Goal: Task Accomplishment & Management: Complete application form

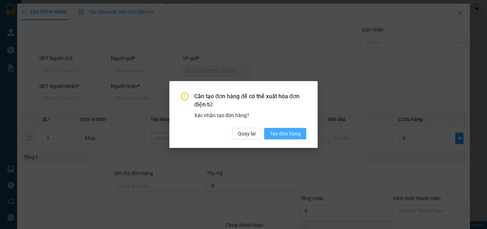
click at [292, 134] on span "Tạo đơn hàng" at bounding box center [285, 134] width 31 height 8
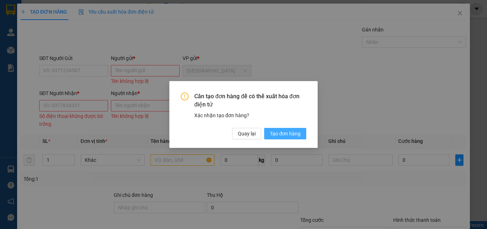
click at [278, 131] on span "Tạo đơn hàng" at bounding box center [285, 134] width 31 height 8
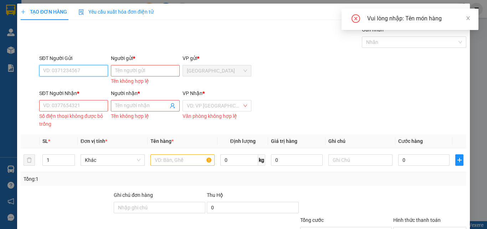
click at [79, 71] on input "SĐT Người Gửi" at bounding box center [73, 70] width 69 height 11
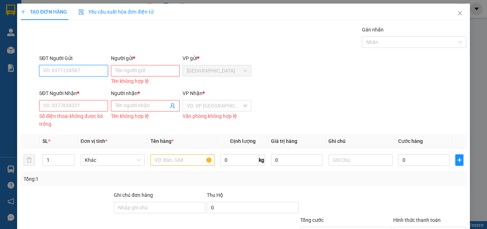
scroll to position [57, 0]
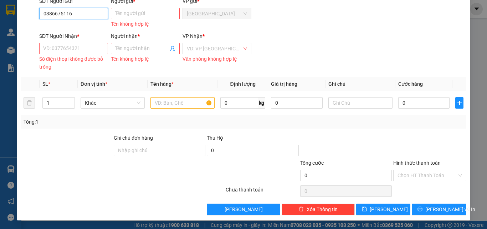
type input "0386675116"
click at [125, 12] on input "Người gửi *" at bounding box center [145, 13] width 69 height 11
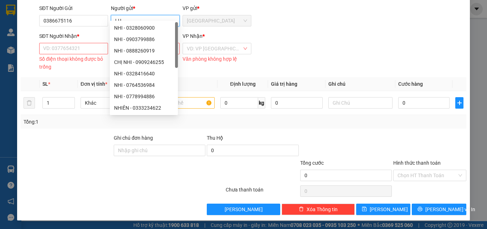
scroll to position [50, 0]
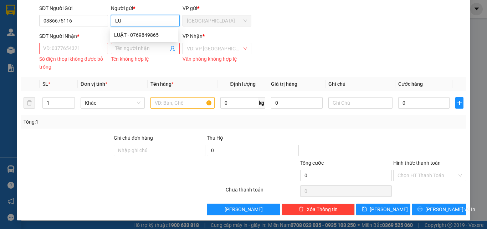
type input "L"
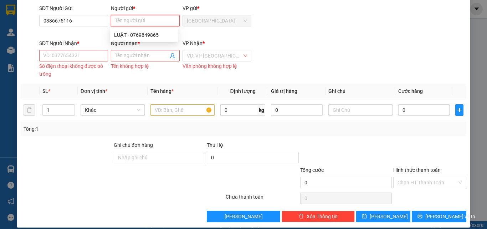
scroll to position [57, 0]
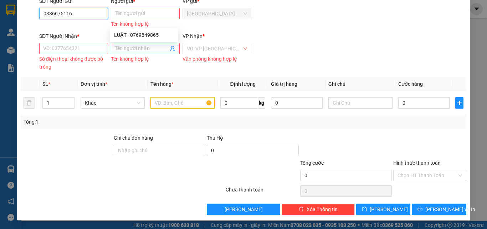
click at [92, 14] on input "0386675116" at bounding box center [73, 13] width 69 height 11
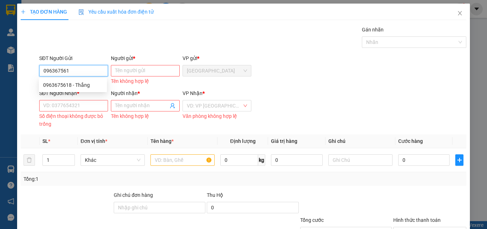
type input "0963675618"
click at [81, 80] on div "0963675618 - Thắng" at bounding box center [73, 84] width 68 height 11
type input "Thắng"
type input "0394793299"
type input "VY"
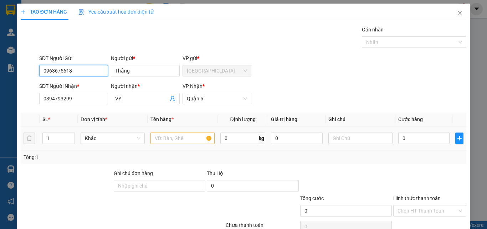
type input "0963675618"
click at [166, 136] on input "text" at bounding box center [183, 137] width 64 height 11
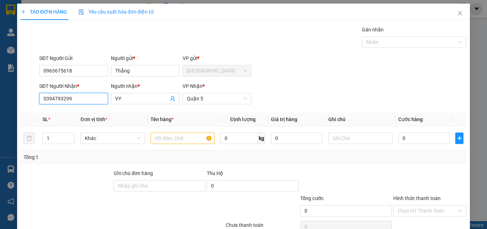
click at [95, 99] on input "0394793299" at bounding box center [73, 98] width 69 height 11
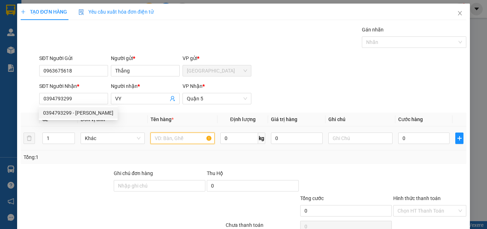
click at [177, 135] on input "text" at bounding box center [183, 137] width 64 height 11
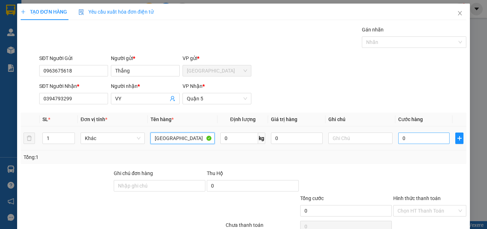
type input "[GEOGRAPHIC_DATA]"
click at [421, 137] on input "0" at bounding box center [424, 137] width 51 height 11
type input "3"
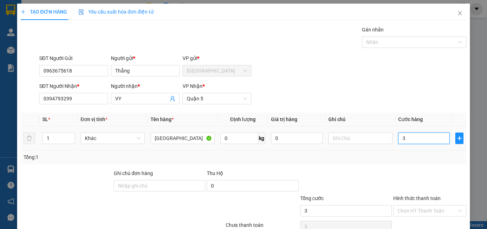
type input "30"
type input "300"
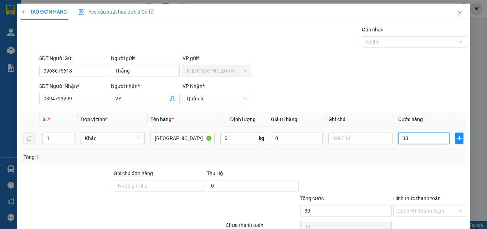
type input "300"
type input "3.000"
type input "30.000"
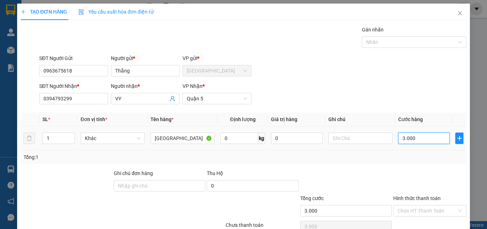
type input "30.000"
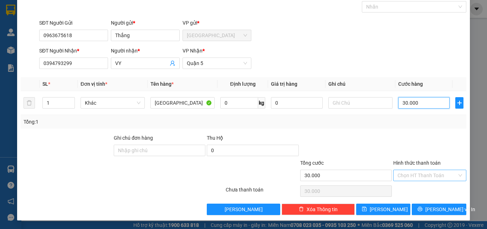
type input "30.000"
click at [424, 174] on input "Hình thức thanh toán" at bounding box center [428, 175] width 60 height 11
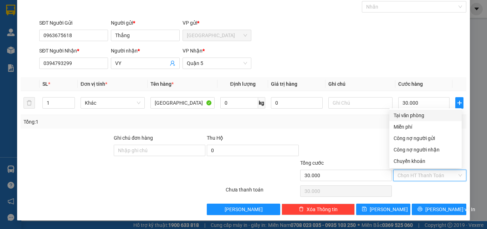
click at [416, 114] on div "Tại văn phòng" at bounding box center [426, 115] width 64 height 8
type input "0"
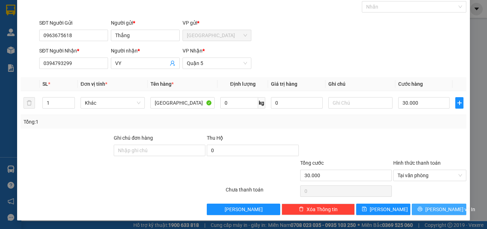
click at [441, 208] on span "[PERSON_NAME] và In" at bounding box center [451, 209] width 50 height 8
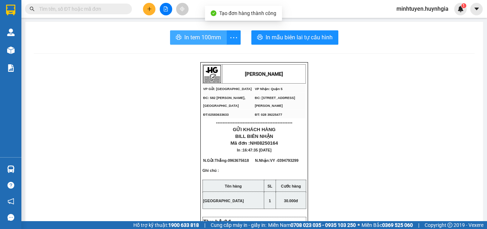
click at [195, 37] on span "In tem 100mm" at bounding box center [203, 37] width 37 height 9
click at [185, 35] on span "In tem 100mm" at bounding box center [203, 37] width 37 height 9
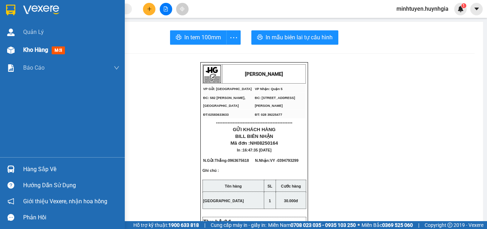
click at [14, 51] on img at bounding box center [10, 49] width 7 height 7
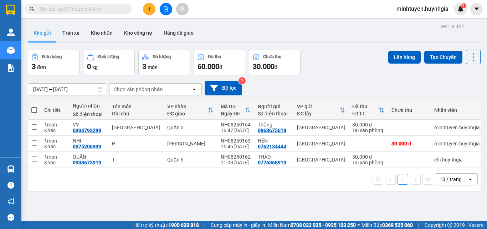
click at [151, 10] on icon "plus" at bounding box center [149, 8] width 5 height 5
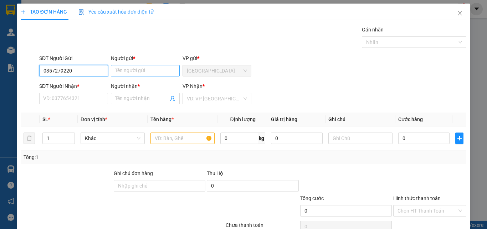
type input "0357279220"
click at [155, 71] on input "Người gửi *" at bounding box center [145, 70] width 69 height 11
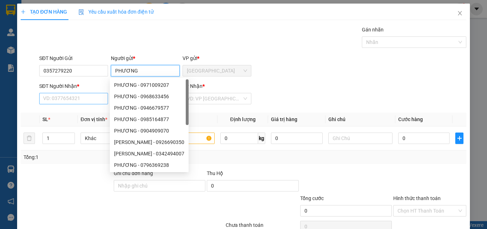
type input "PHƯƠNG"
click at [54, 95] on input "SĐT Người Nhận *" at bounding box center [73, 98] width 69 height 11
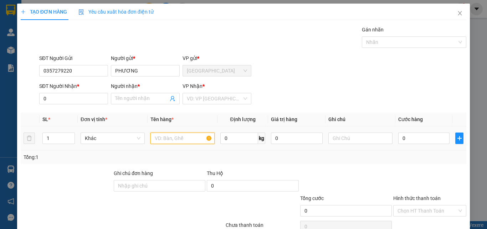
click at [179, 140] on input "text" at bounding box center [183, 137] width 64 height 11
click at [63, 102] on input "0" at bounding box center [73, 98] width 69 height 11
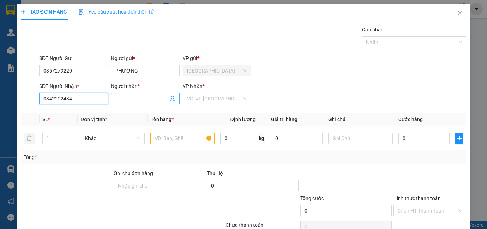
type input "0342202434"
click at [132, 98] on input "Người nhận *" at bounding box center [141, 99] width 53 height 8
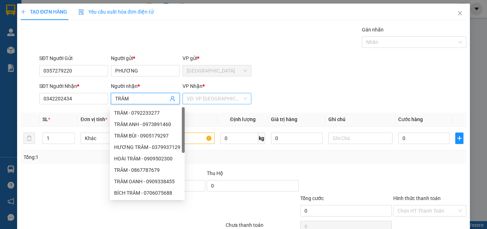
type input "TRÂM"
click at [212, 98] on input "search" at bounding box center [214, 98] width 55 height 11
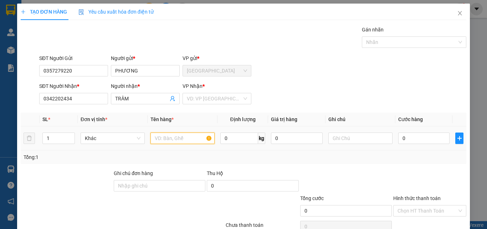
click at [169, 138] on input "text" at bounding box center [183, 137] width 64 height 11
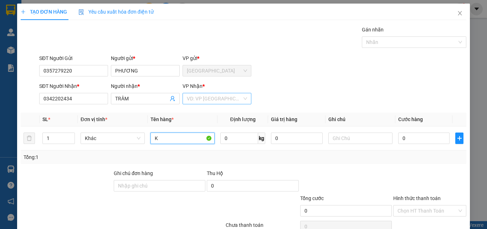
type input "K"
click at [225, 99] on input "search" at bounding box center [214, 98] width 55 height 11
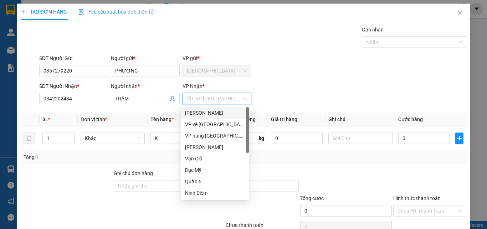
click at [214, 114] on div "[PERSON_NAME]" at bounding box center [215, 113] width 60 height 8
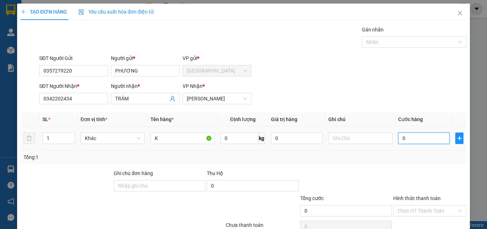
click at [404, 141] on input "0" at bounding box center [424, 137] width 51 height 11
type input "7"
type input "70"
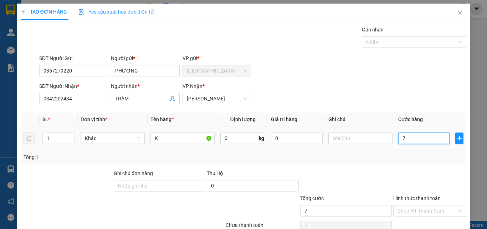
type input "70"
type input "700"
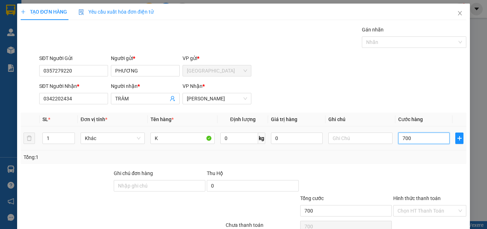
type input "7.000"
type input "70.000"
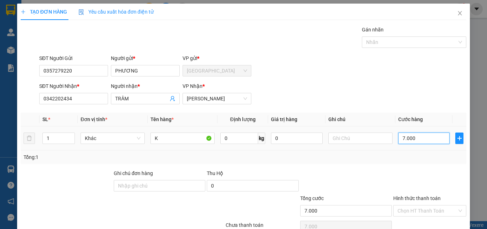
type input "70.000"
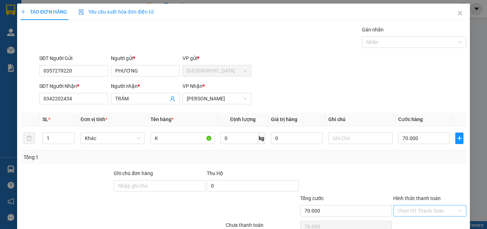
click at [419, 211] on input "Hình thức thanh toán" at bounding box center [428, 210] width 60 height 11
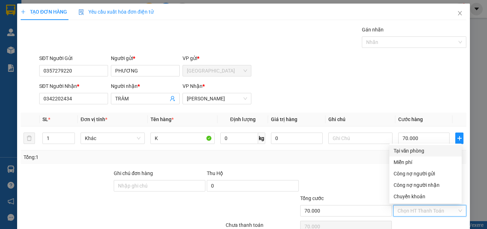
click at [417, 152] on div "Tại văn phòng" at bounding box center [426, 151] width 64 height 8
type input "0"
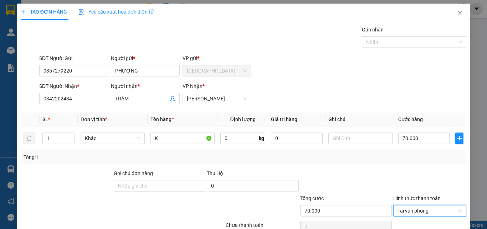
scroll to position [35, 0]
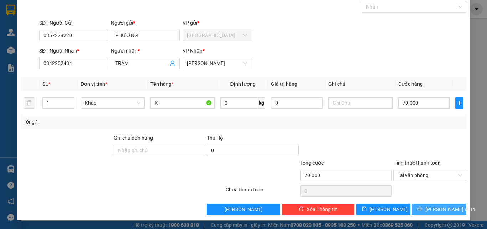
click at [430, 210] on span "[PERSON_NAME] và In" at bounding box center [451, 209] width 50 height 8
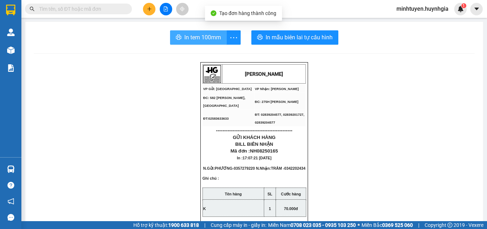
click at [191, 37] on span "In tem 100mm" at bounding box center [203, 37] width 37 height 9
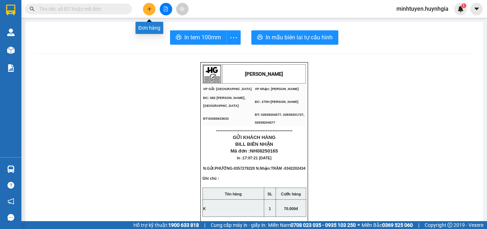
click at [147, 10] on icon "plus" at bounding box center [149, 8] width 5 height 5
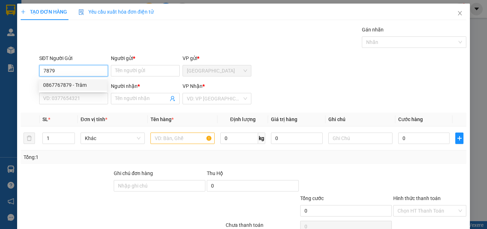
click at [80, 84] on div "0867767879 - Trâm" at bounding box center [73, 85] width 60 height 8
type input "0867767879"
type input "Trâm"
type input "0708514951"
type input "Việt"
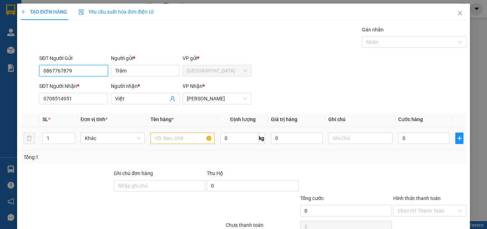
type input "0867767879"
click at [180, 137] on input "text" at bounding box center [183, 137] width 64 height 11
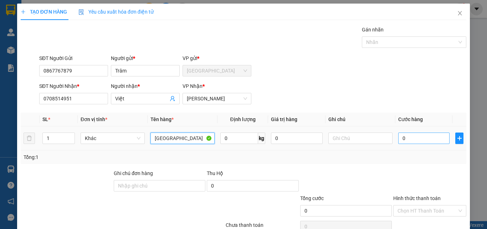
type input "[GEOGRAPHIC_DATA]"
click at [421, 138] on input "0" at bounding box center [424, 137] width 51 height 11
type input "3"
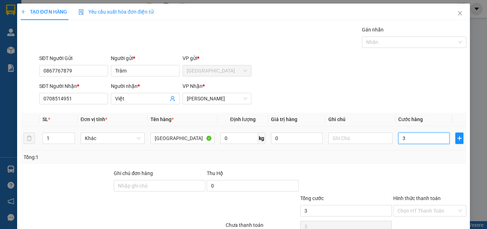
type input "30"
type input "300"
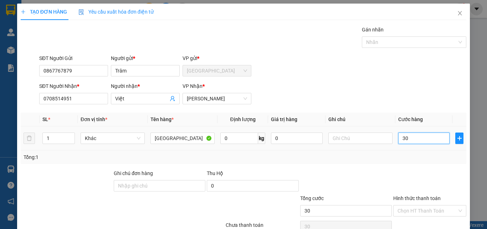
type input "300"
type input "3.000"
type input "30.000"
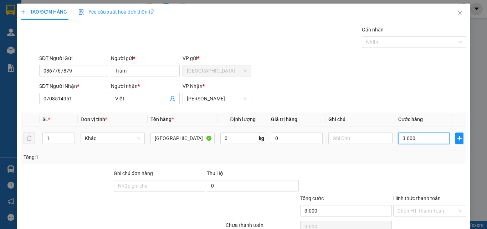
type input "30.000"
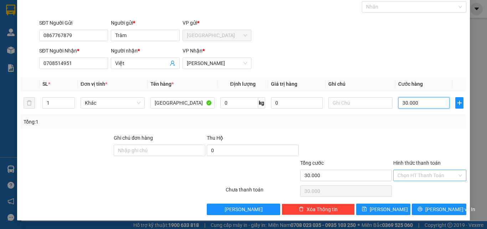
type input "30.000"
click at [418, 170] on input "Hình thức thanh toán" at bounding box center [428, 175] width 60 height 11
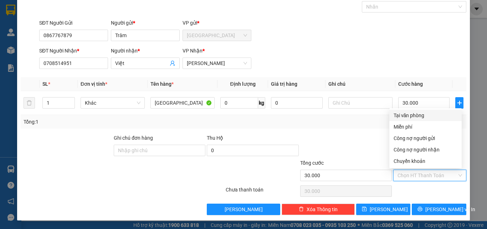
click at [429, 115] on div "Tại văn phòng" at bounding box center [426, 115] width 64 height 8
type input "0"
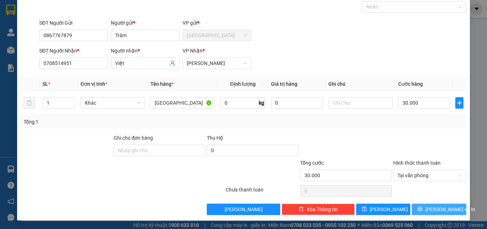
click at [435, 205] on span "[PERSON_NAME] và In" at bounding box center [451, 209] width 50 height 8
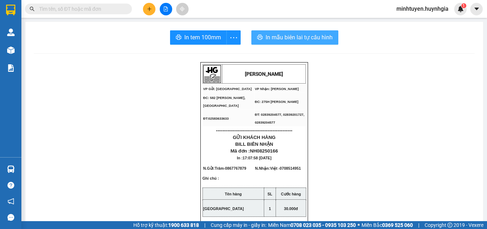
click at [273, 36] on span "In mẫu biên lai tự cấu hình" at bounding box center [299, 37] width 67 height 9
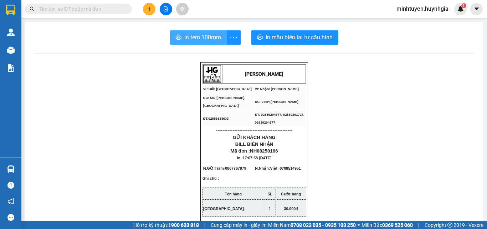
click at [197, 39] on span "In tem 100mm" at bounding box center [203, 37] width 37 height 9
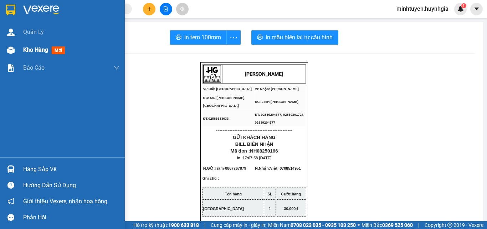
click at [27, 51] on span "Kho hàng" at bounding box center [35, 49] width 25 height 7
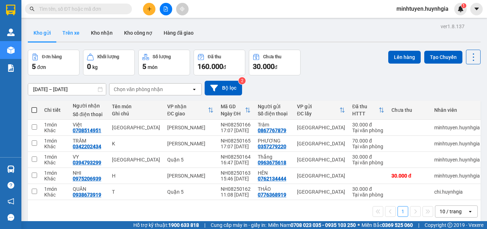
click at [65, 33] on button "Trên xe" at bounding box center [71, 32] width 29 height 17
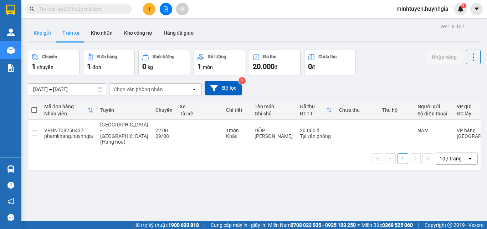
click at [39, 31] on button "Kho gửi" at bounding box center [42, 32] width 29 height 17
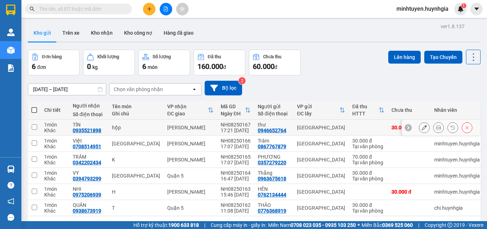
click at [436, 126] on icon at bounding box center [438, 127] width 5 height 5
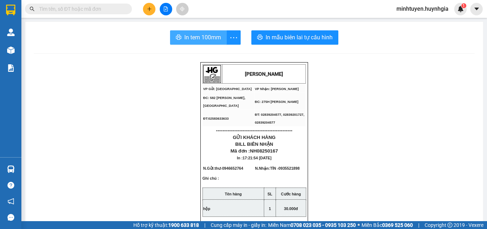
click at [196, 34] on span "In tem 100mm" at bounding box center [203, 37] width 37 height 9
click at [208, 36] on span "In tem 100mm" at bounding box center [204, 37] width 37 height 9
click at [202, 39] on span "In tem 100mm" at bounding box center [203, 37] width 37 height 9
